Goal: Task Accomplishment & Management: Use online tool/utility

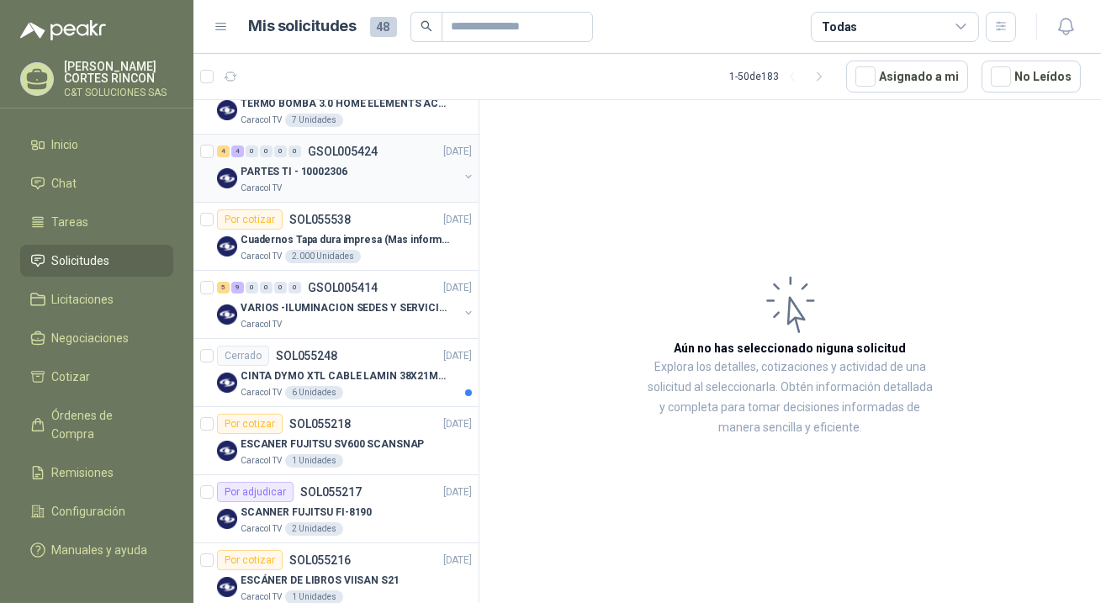
scroll to position [152, 0]
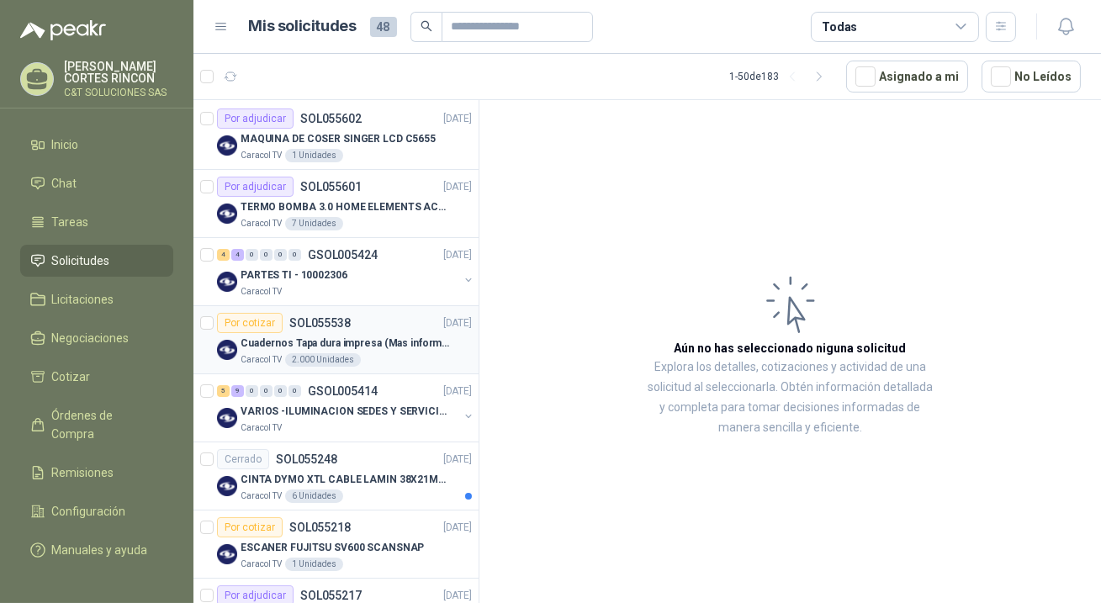
click at [263, 325] on div "Por cotizar" at bounding box center [250, 323] width 66 height 20
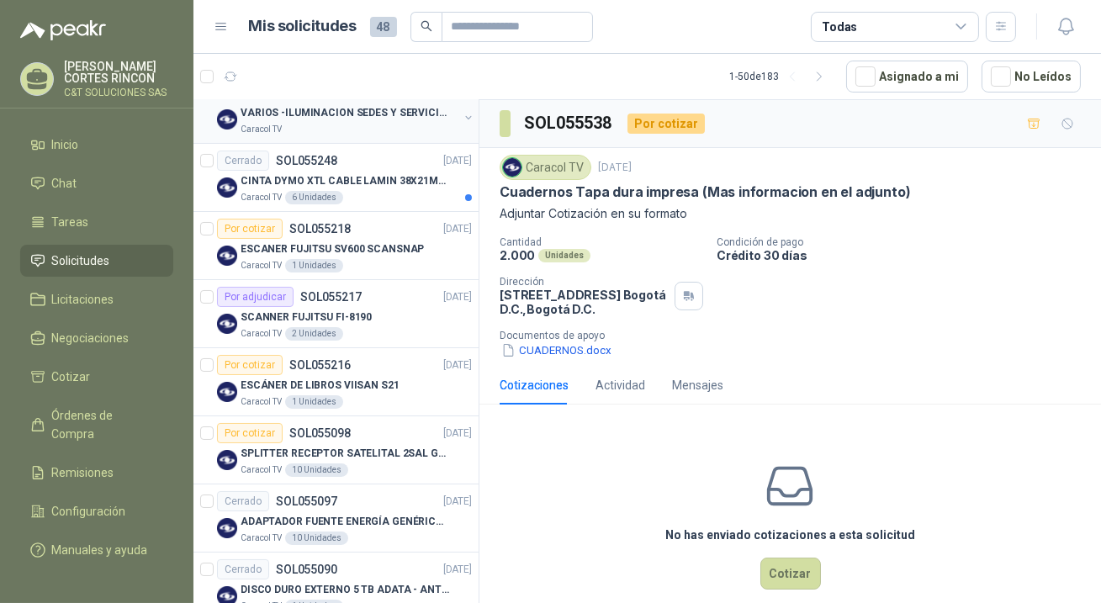
scroll to position [458, 0]
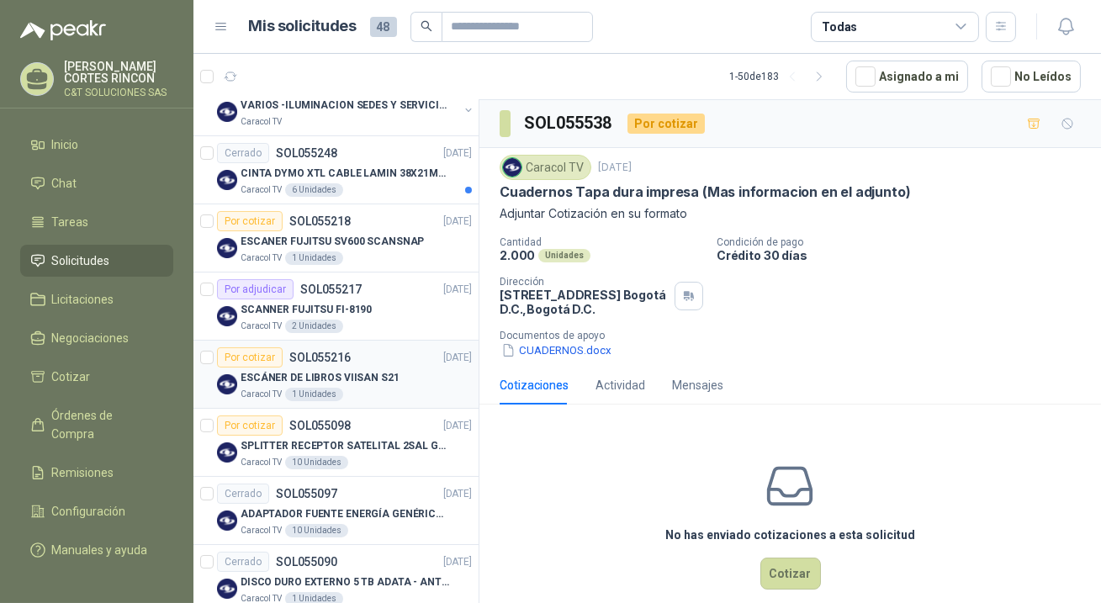
click at [255, 347] on div "Por cotizar" at bounding box center [250, 357] width 66 height 20
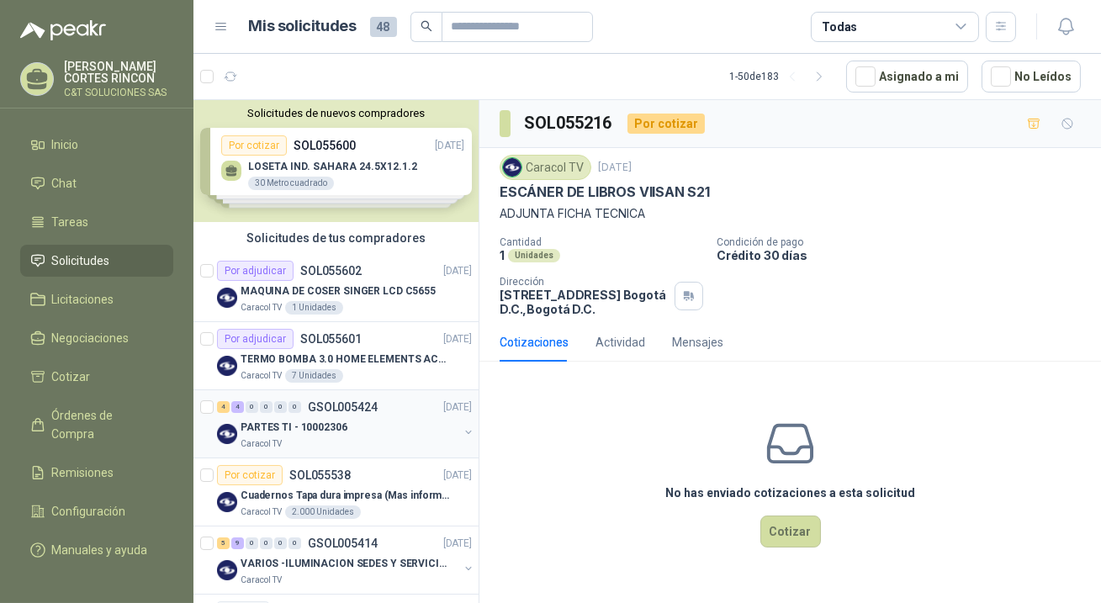
click at [272, 403] on span "0" at bounding box center [266, 407] width 13 height 12
